Goal: Task Accomplishment & Management: Use online tool/utility

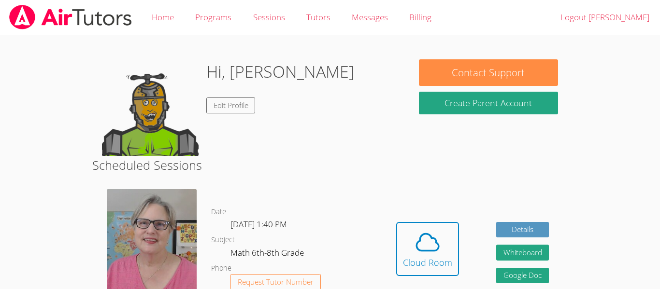
scroll to position [51, 0]
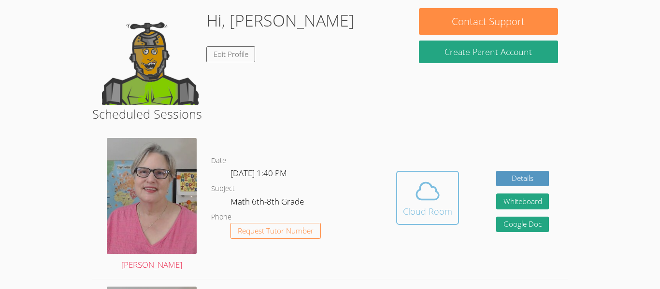
click at [425, 179] on icon at bounding box center [427, 191] width 27 height 27
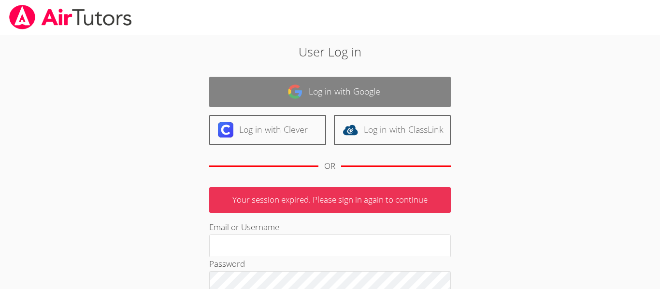
click at [351, 95] on link "Log in with Google" at bounding box center [329, 92] width 241 height 30
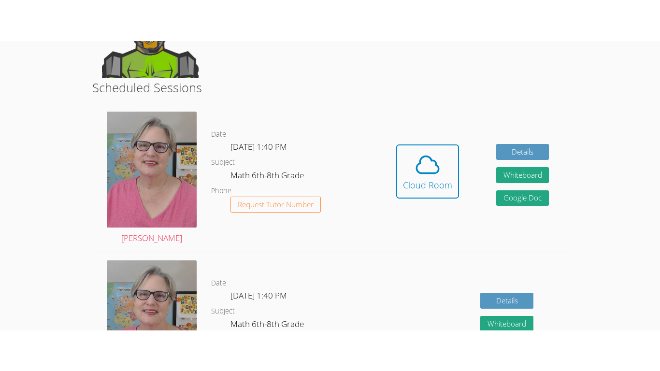
scroll to position [156, 0]
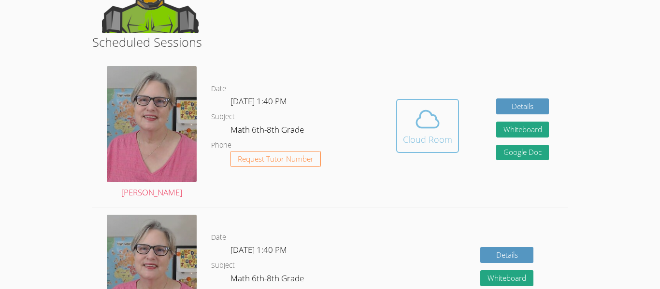
click at [399, 126] on button "Cloud Room" at bounding box center [427, 126] width 63 height 54
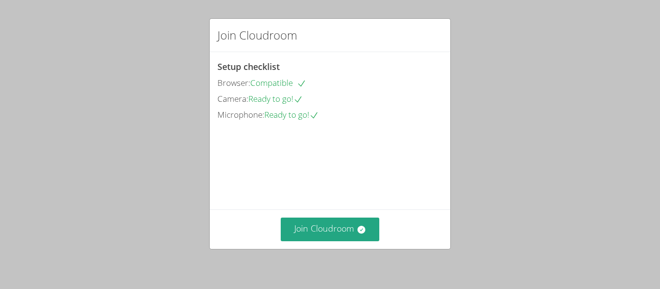
click at [362, 132] on video at bounding box center [289, 166] width 145 height 72
click at [363, 228] on icon at bounding box center [361, 230] width 8 height 8
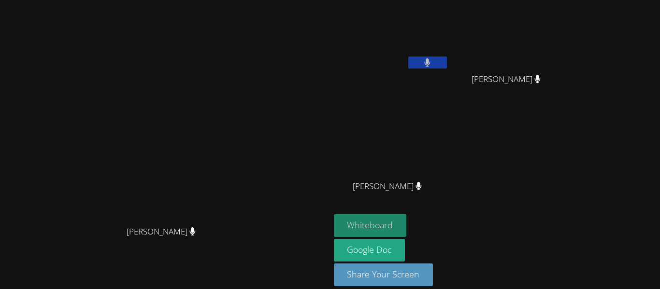
click at [407, 218] on button "Whiteboard" at bounding box center [370, 225] width 73 height 23
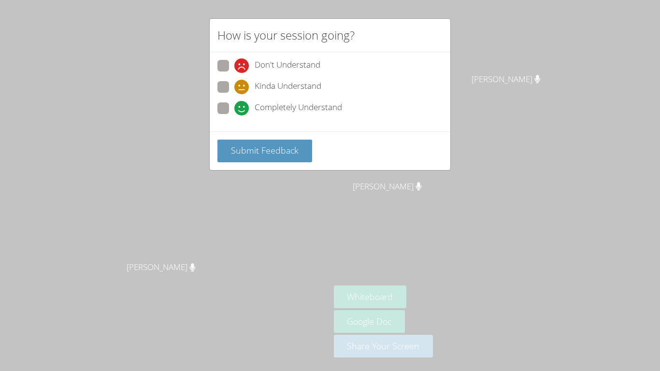
click at [234, 94] on span at bounding box center [234, 94] width 0 height 0
click at [234, 89] on input "Kinda Understand" at bounding box center [238, 85] width 8 height 8
radio input "true"
click at [248, 150] on span "Submit Feedback" at bounding box center [265, 150] width 68 height 12
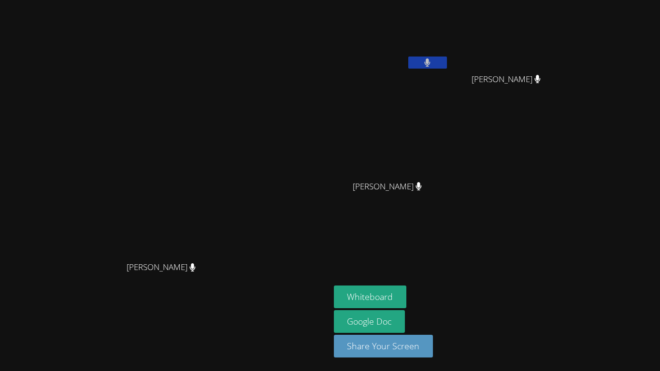
click at [555, 251] on aside "[PERSON_NAME] [PERSON_NAME] [PERSON_NAME] [PERSON_NAME] [PERSON_NAME] Whiteboar…" at bounding box center [450, 185] width 241 height 371
